Goal: Task Accomplishment & Management: Manage account settings

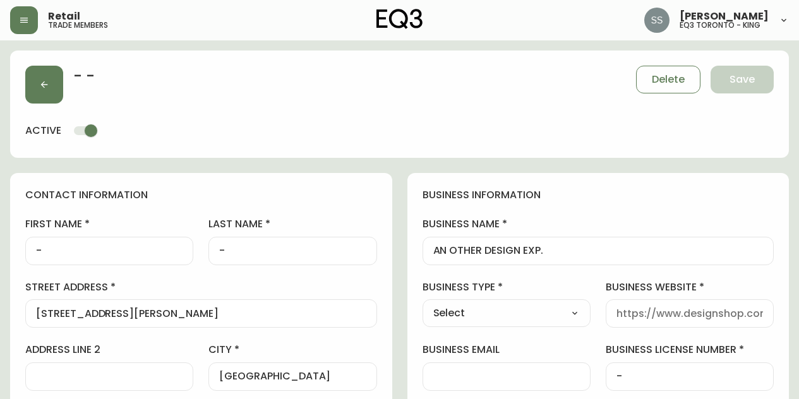
select select "ON"
select select "CA"
select select "CA_EN"
select select "Other"
select select "cjw10z96r007p6gs0hn5531do"
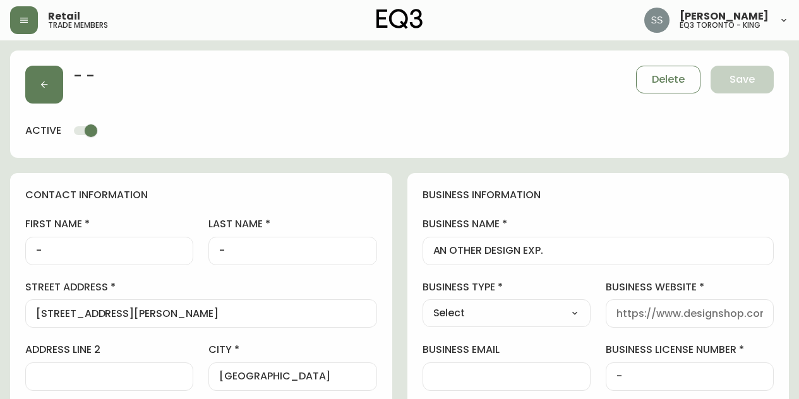
select select "false"
click at [19, 24] on icon "button" at bounding box center [24, 20] width 10 height 10
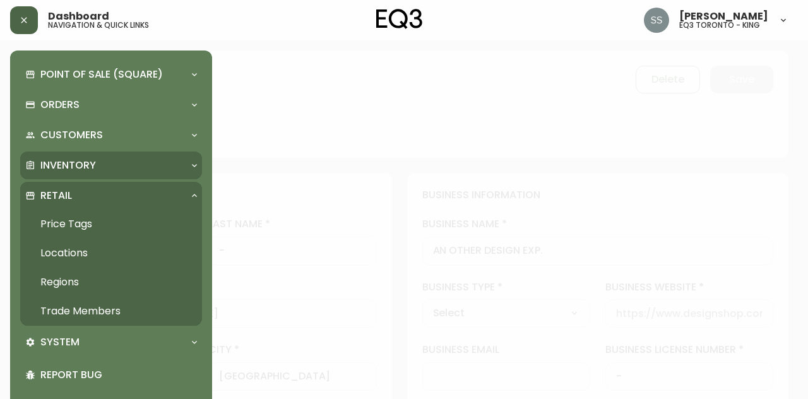
click at [124, 164] on div "Inventory" at bounding box center [104, 166] width 159 height 14
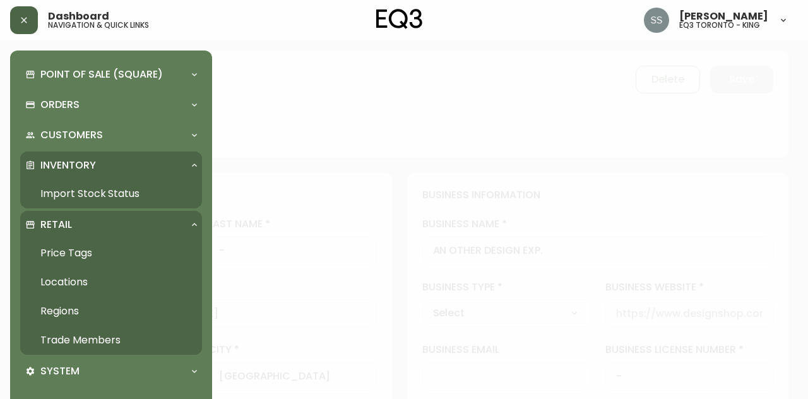
click at [132, 194] on link "Import Stock Status" at bounding box center [111, 193] width 182 height 29
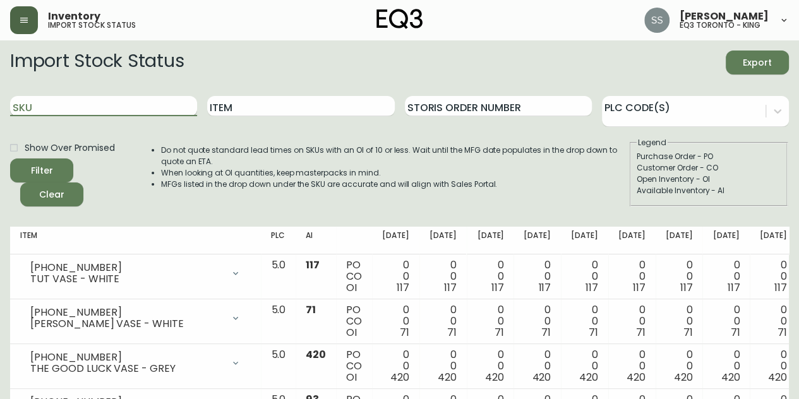
click at [162, 105] on input "SKU" at bounding box center [103, 106] width 187 height 20
paste input "[PHONE_NUMBER]"
type input "[PHONE_NUMBER]"
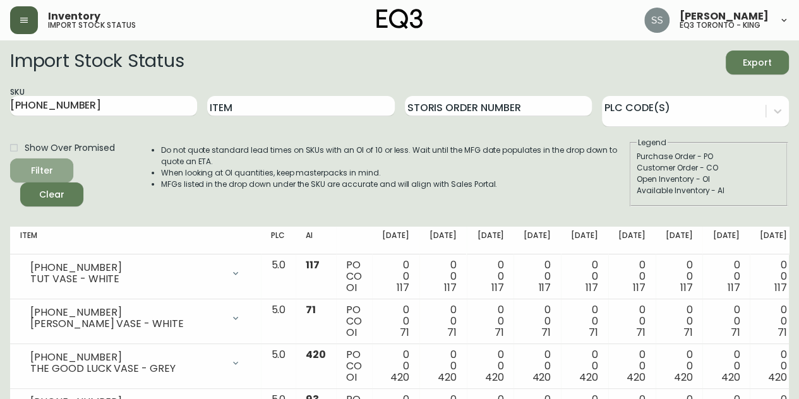
click at [36, 169] on icon "submit" at bounding box center [37, 169] width 13 height 13
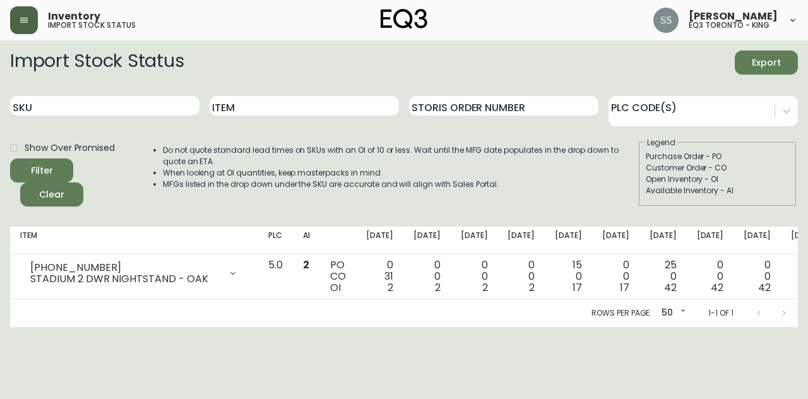
click at [33, 18] on button "button" at bounding box center [24, 20] width 28 height 28
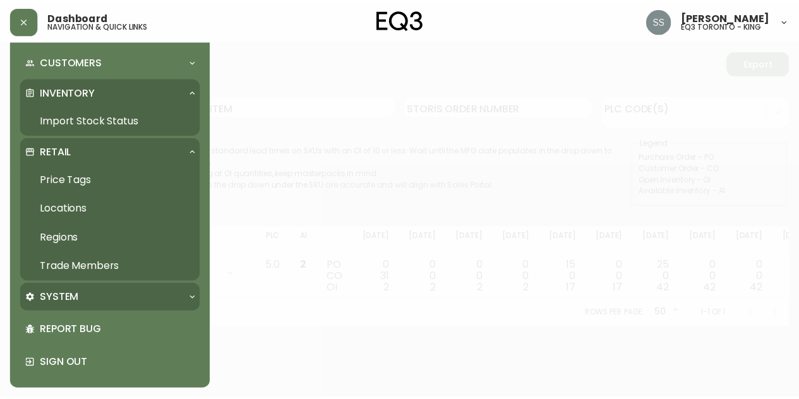
scroll to position [75, 0]
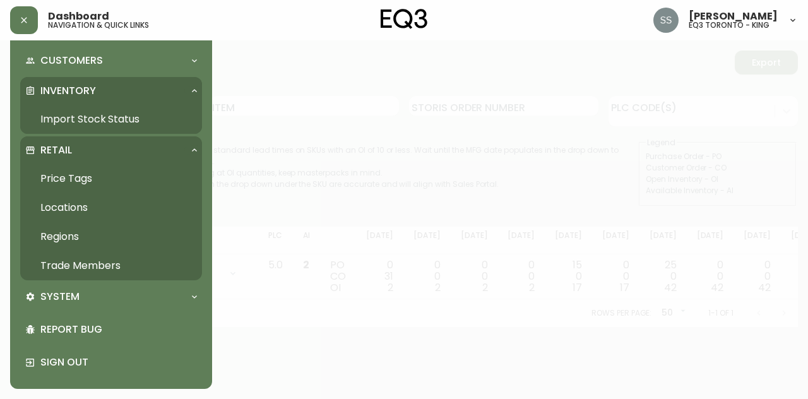
click at [100, 260] on link "Trade Members" at bounding box center [111, 265] width 182 height 29
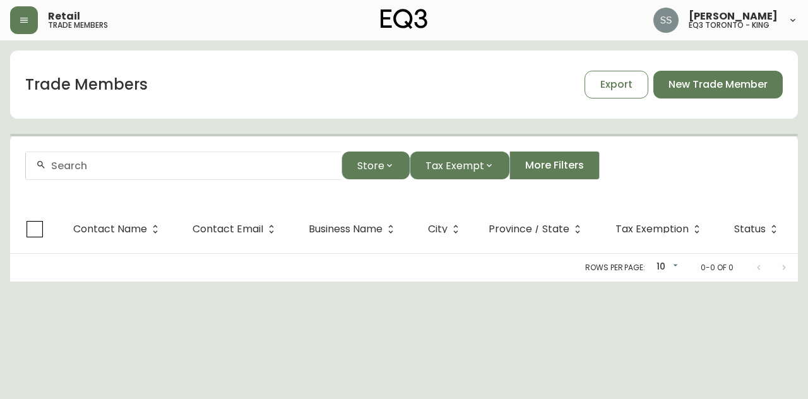
click at [152, 172] on div at bounding box center [184, 166] width 316 height 28
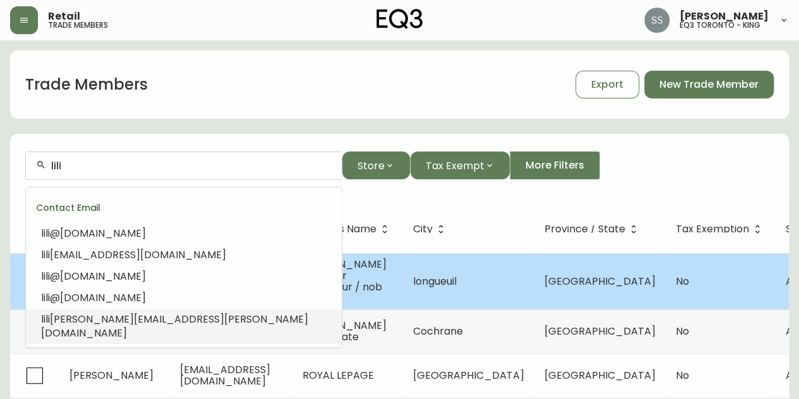
click at [172, 319] on span "[PERSON_NAME][EMAIL_ADDRESS][PERSON_NAME][DOMAIN_NAME]" at bounding box center [174, 326] width 267 height 28
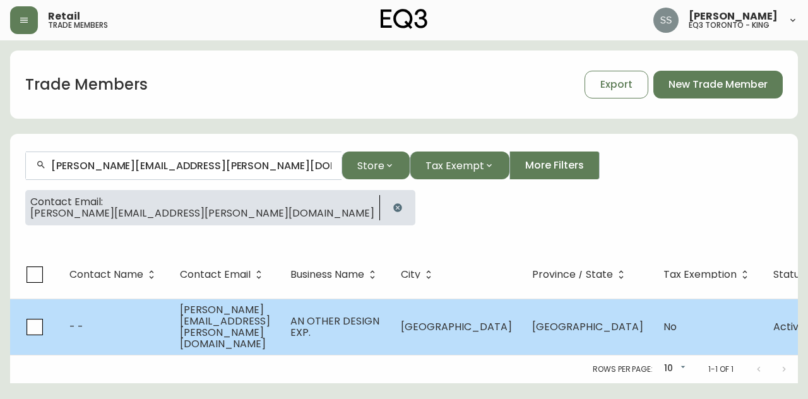
type input "[PERSON_NAME][EMAIL_ADDRESS][PERSON_NAME][DOMAIN_NAME]"
click at [280, 332] on td "[PERSON_NAME][EMAIL_ADDRESS][PERSON_NAME][DOMAIN_NAME]" at bounding box center [225, 327] width 111 height 56
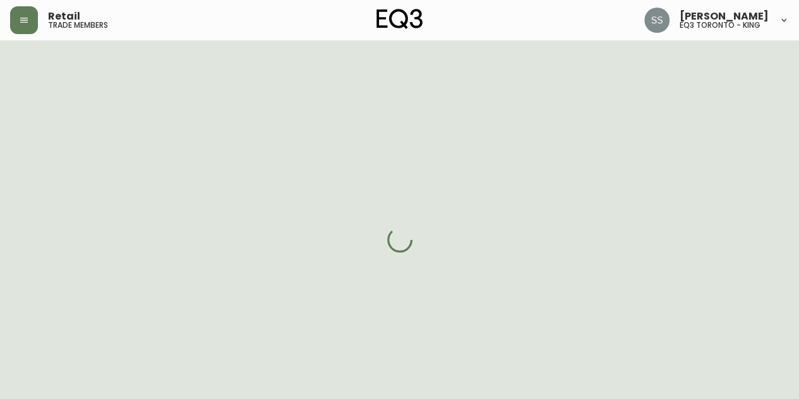
select select "ON"
select select "CA"
select select "CA_EN"
select select "Other"
select select "cjw10z96r007p6gs0hn5531do"
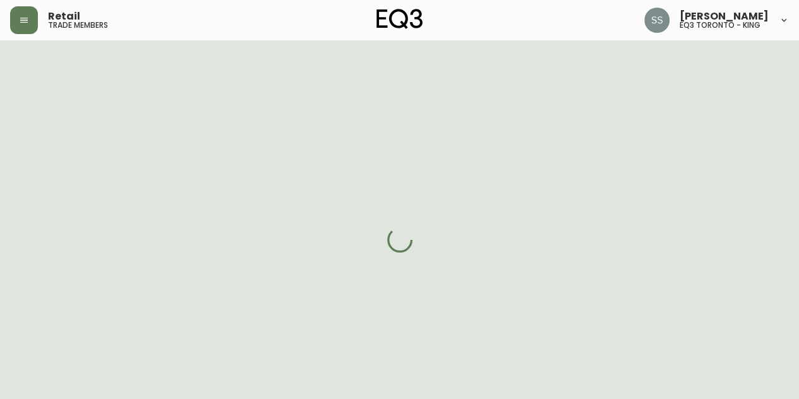
select select "false"
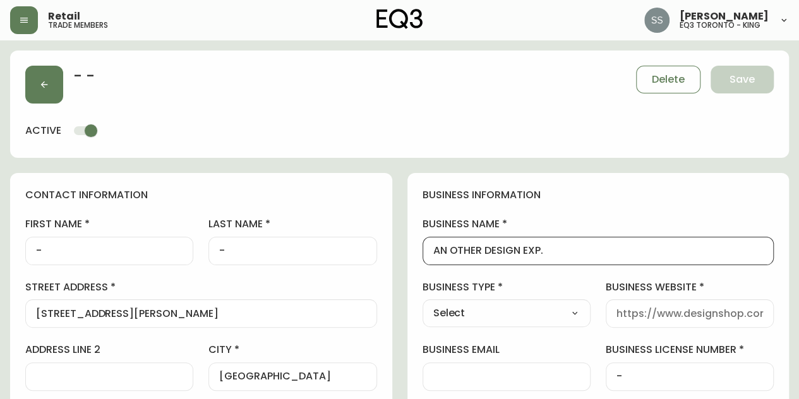
drag, startPoint x: 570, startPoint y: 254, endPoint x: 342, endPoint y: 251, distance: 228.0
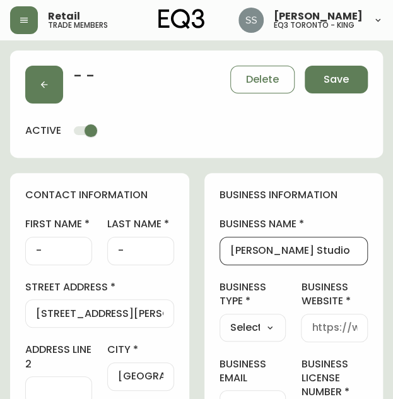
type input "[PERSON_NAME] Studio"
click at [338, 334] on div at bounding box center [334, 328] width 67 height 28
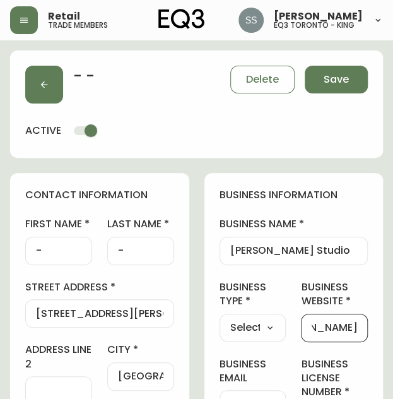
scroll to position [0, 76]
type input "[DOMAIN_NAME]"
drag, startPoint x: 215, startPoint y: 335, endPoint x: 229, endPoint y: 336, distance: 14.5
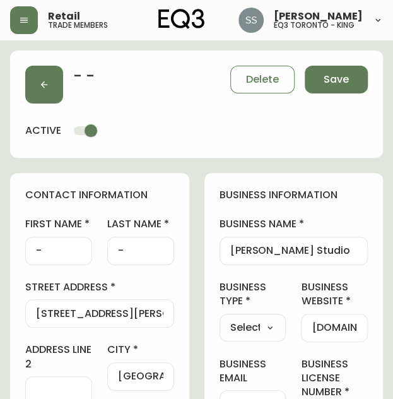
click at [257, 335] on select "Select Interior Designer Architect Home Builder Contractor Real Estate Agent Ho…" at bounding box center [253, 327] width 67 height 19
select select "Interior Designer"
click at [220, 318] on select "Select Interior Designer Architect Home Builder Contractor Real Estate Agent Ho…" at bounding box center [253, 327] width 67 height 19
type input "Interior Designer"
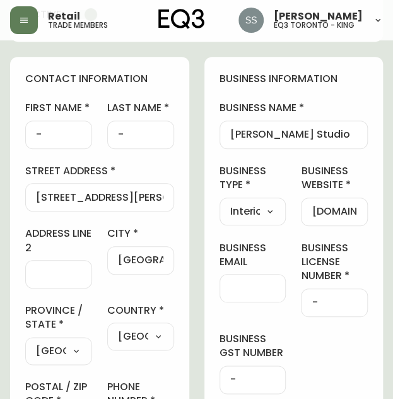
scroll to position [126, 0]
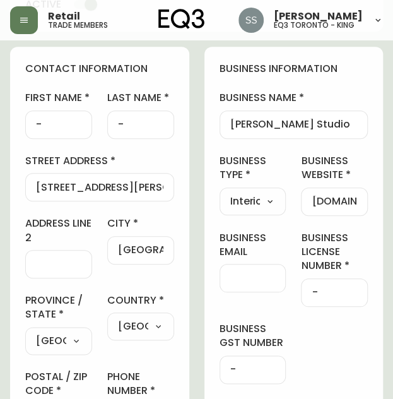
click at [327, 300] on div "-" at bounding box center [334, 292] width 67 height 28
drag, startPoint x: 327, startPoint y: 295, endPoint x: 224, endPoint y: 284, distance: 103.5
click at [224, 284] on div "business information business name [PERSON_NAME] Studio business type Interior …" at bounding box center [294, 299] width 179 height 505
paste input "20230707186182"
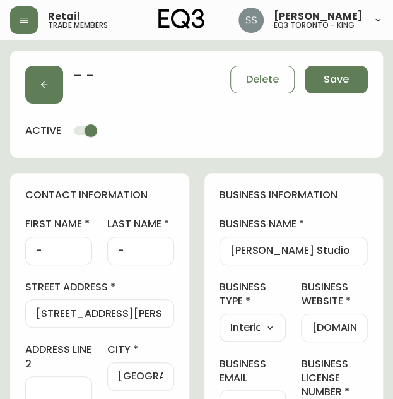
type input "20230707186182"
drag, startPoint x: 66, startPoint y: 258, endPoint x: 33, endPoint y: 253, distance: 33.2
click at [33, 254] on div "-" at bounding box center [58, 251] width 67 height 28
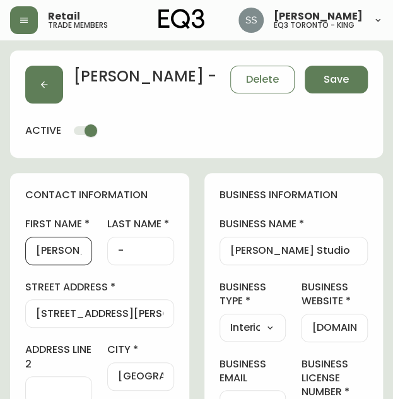
type input "[PERSON_NAME]"
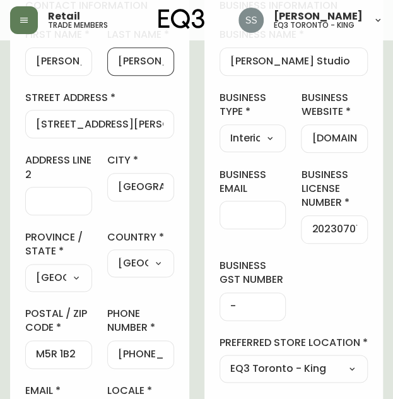
scroll to position [316, 0]
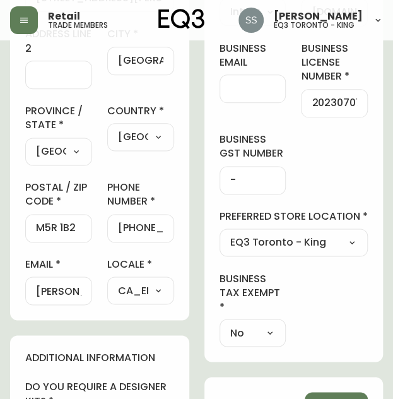
type input "[PERSON_NAME]"
click at [72, 290] on input "[PERSON_NAME][EMAIL_ADDRESS][PERSON_NAME][DOMAIN_NAME]" at bounding box center [58, 291] width 45 height 12
paste input "y@[DOMAIN_NAME]>"
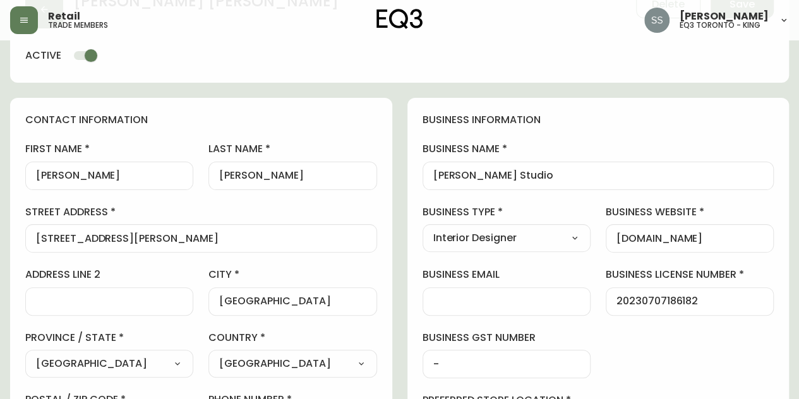
scroll to position [0, 0]
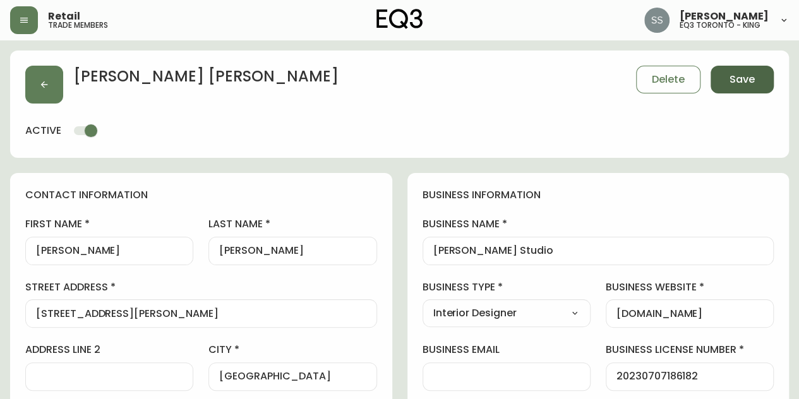
type input "[EMAIL_ADDRESS][DOMAIN_NAME]"
click at [734, 80] on span "Save" at bounding box center [741, 80] width 25 height 14
select select
type input "Other"
select select "Other"
